Goal: Use online tool/utility

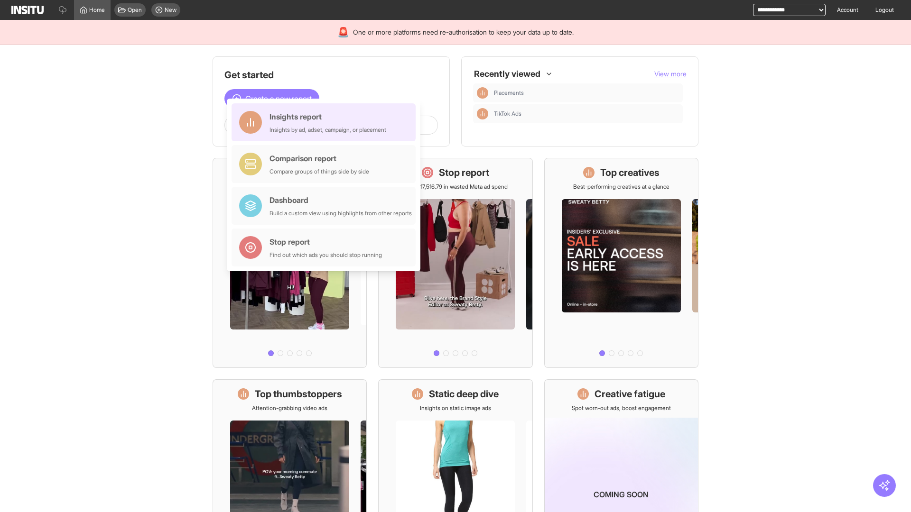
click at [326, 122] on div "Insights report Insights by ad, adset, campaign, or placement" at bounding box center [327, 122] width 117 height 23
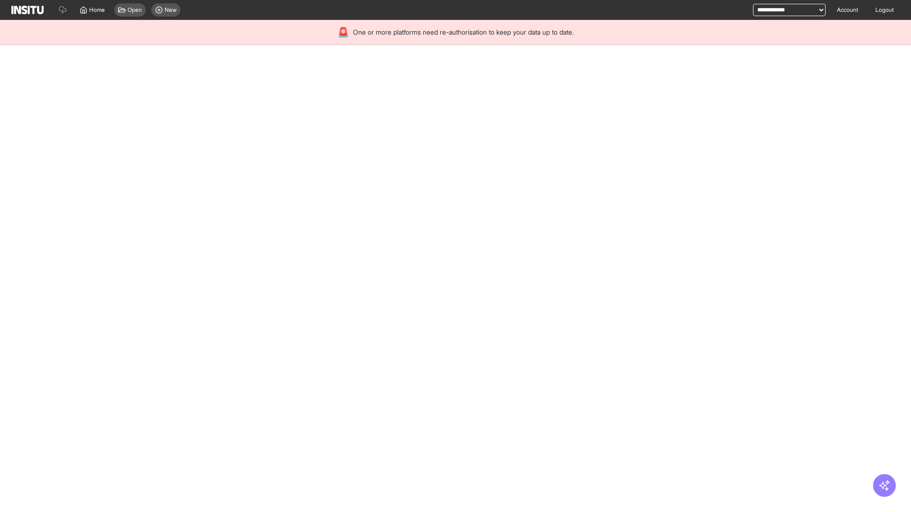
select select "**"
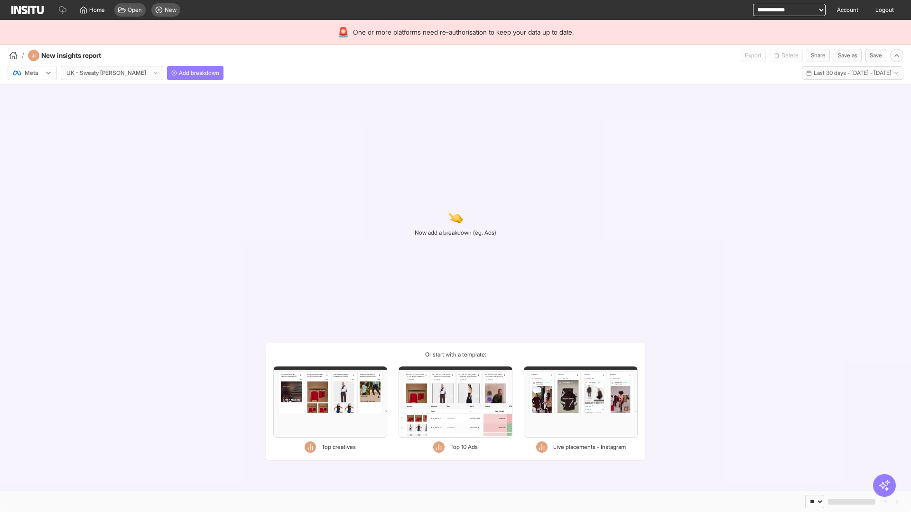
click at [32, 73] on div at bounding box center [25, 72] width 27 height 9
click at [32, 93] on span "Meta" at bounding box center [31, 93] width 13 height 9
click at [179, 73] on span "Add breakdown" at bounding box center [199, 73] width 40 height 8
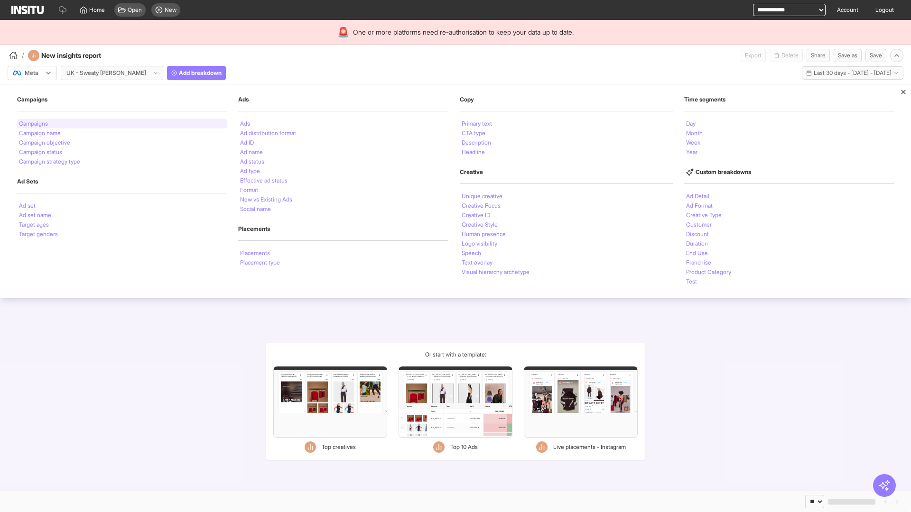
click at [34, 124] on li "Campaigns" at bounding box center [33, 124] width 29 height 6
